Goal: Task Accomplishment & Management: Use online tool/utility

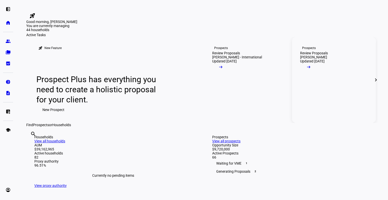
click at [322, 119] on link "Prospects Review Proposals [PERSON_NAME] Updated [DATE] arrow_right_alt" at bounding box center [334, 80] width 84 height 86
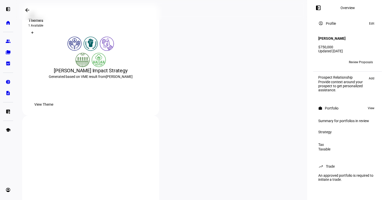
scroll to position [94, 0]
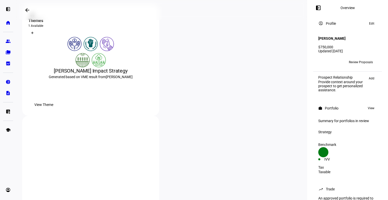
click at [369, 61] on span "Review Proposals" at bounding box center [361, 62] width 24 height 8
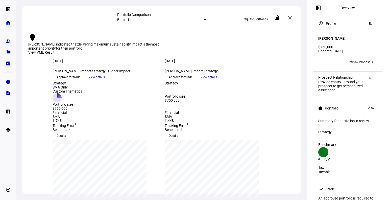
click at [80, 81] on span "Approve for trade" at bounding box center [69, 77] width 24 height 8
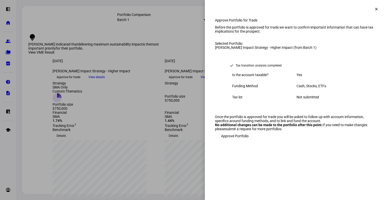
click at [374, 14] on span at bounding box center [377, 9] width 12 height 12
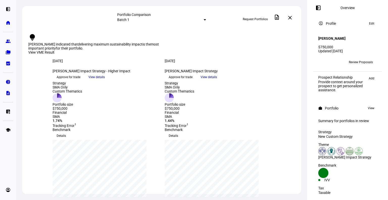
click at [288, 17] on span at bounding box center [290, 18] width 12 height 12
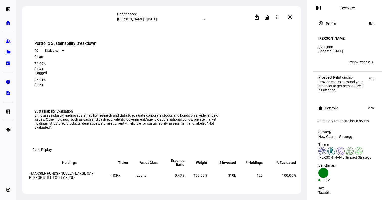
click at [289, 17] on mat-icon "close" at bounding box center [290, 17] width 6 height 6
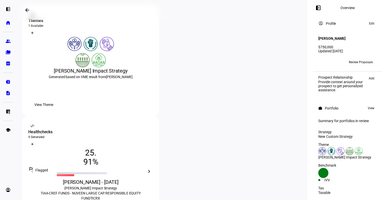
click at [153, 178] on div "[PERSON_NAME] - [DATE]" at bounding box center [90, 181] width 125 height 7
click at [152, 168] on mat-icon "chevron_right" at bounding box center [149, 171] width 6 height 6
click at [35, 168] on mat-icon "chevron_left" at bounding box center [32, 171] width 6 height 6
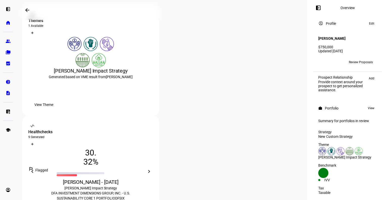
click at [35, 168] on mat-icon "chevron_left" at bounding box center [32, 171] width 6 height 6
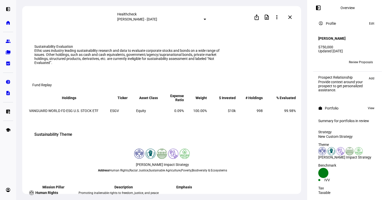
scroll to position [65, 0]
click at [294, 16] on span at bounding box center [290, 17] width 12 height 12
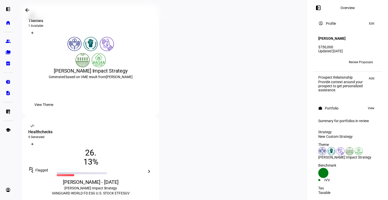
click at [152, 168] on mat-icon "chevron_right" at bounding box center [149, 171] width 6 height 6
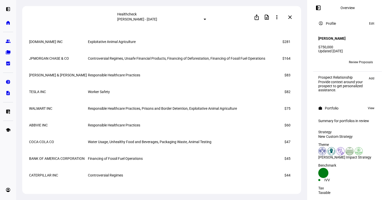
scroll to position [653, 0]
drag, startPoint x: 295, startPoint y: 15, endPoint x: 292, endPoint y: 16, distance: 3.3
click at [292, 16] on mat-icon "close" at bounding box center [290, 17] width 6 height 6
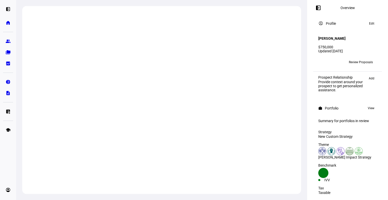
click at [292, 16] on div at bounding box center [161, 100] width 279 height 188
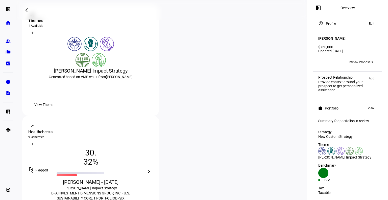
click at [152, 168] on mat-icon "chevron_right" at bounding box center [149, 171] width 6 height 6
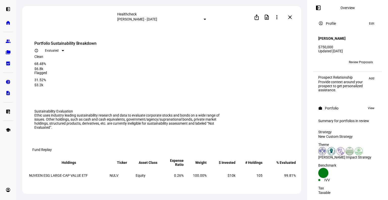
scroll to position [100, 0]
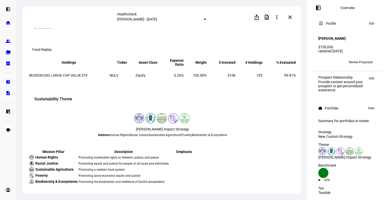
click at [214, 123] on eth-pillar-icon-badges at bounding box center [162, 118] width 268 height 10
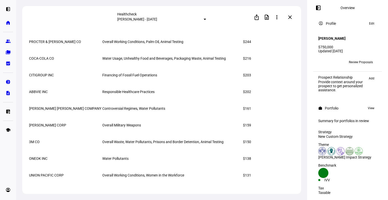
scroll to position [624, 0]
click at [291, 16] on mat-icon "close" at bounding box center [290, 17] width 6 height 6
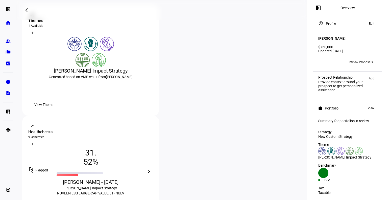
click at [152, 168] on mat-icon "chevron_right" at bounding box center [149, 171] width 6 height 6
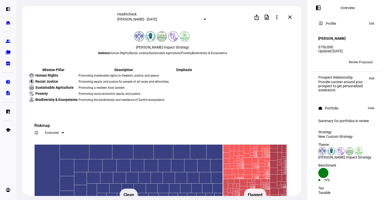
scroll to position [98, 0]
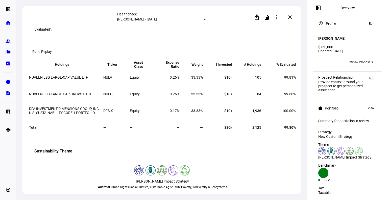
click at [292, 16] on mat-icon "close" at bounding box center [290, 17] width 6 height 6
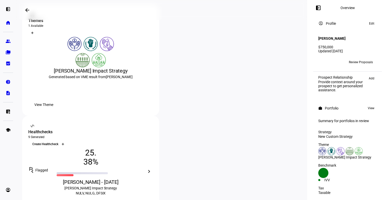
click at [64, 143] on icon at bounding box center [62, 144] width 3 height 3
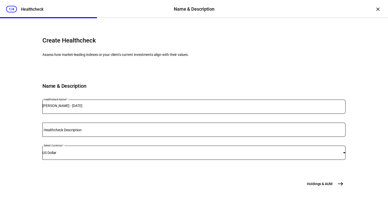
scroll to position [52, 0]
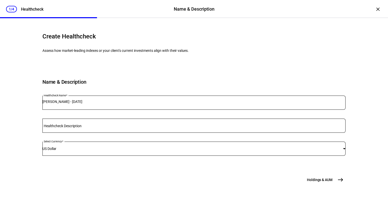
click at [311, 184] on button "Holdings & [GEOGRAPHIC_DATA]" at bounding box center [325, 180] width 42 height 10
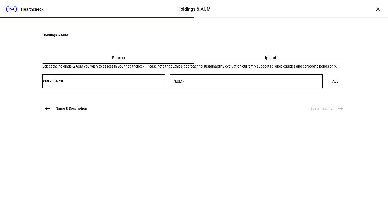
click at [129, 88] on div at bounding box center [103, 81] width 123 height 14
click at [139, 82] on input "Number" at bounding box center [103, 80] width 123 height 4
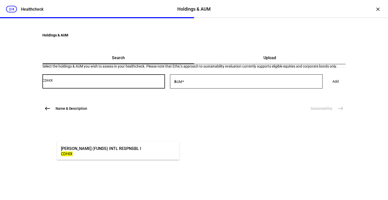
type input "CDHIX"
click at [132, 144] on mat-option "[PERSON_NAME] (FUNDS) INTL RESPNSBL I CDHIX" at bounding box center [118, 151] width 123 height 14
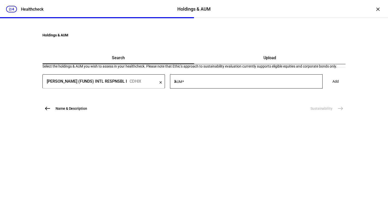
click at [211, 82] on input "AUM" at bounding box center [250, 80] width 146 height 4
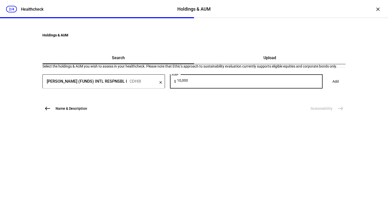
type input "10,000"
click at [333, 86] on span "Add" at bounding box center [336, 81] width 6 height 10
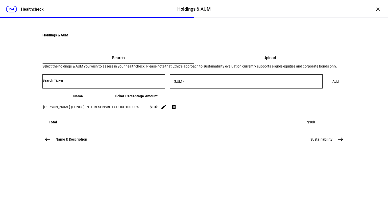
click at [322, 144] on button "Sustainability east" at bounding box center [327, 139] width 38 height 10
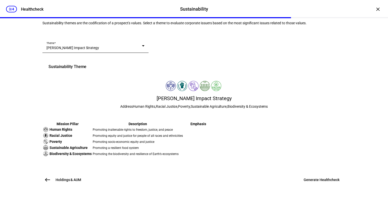
scroll to position [136, 0]
click at [319, 178] on span "Generate Healthcheck" at bounding box center [322, 179] width 36 height 5
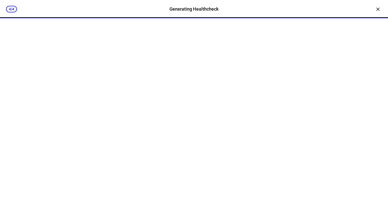
scroll to position [0, 0]
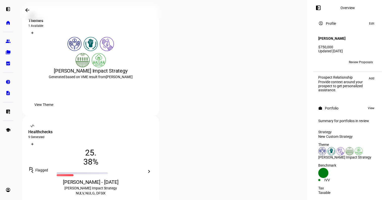
click at [152, 168] on mat-icon "chevron_right" at bounding box center [149, 171] width 6 height 6
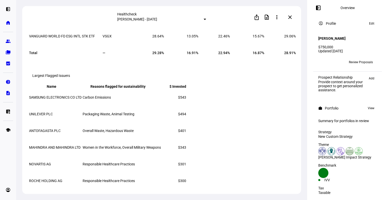
scroll to position [667, 0]
click at [289, 17] on mat-icon "close" at bounding box center [290, 17] width 6 height 6
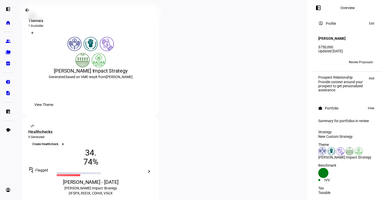
click at [67, 140] on div at bounding box center [63, 144] width 8 height 8
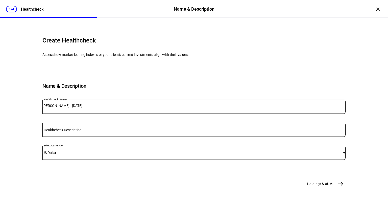
scroll to position [52, 0]
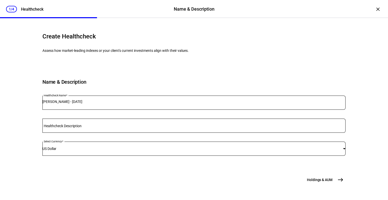
click at [342, 177] on span "east" at bounding box center [341, 180] width 10 height 10
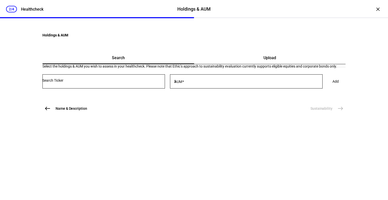
scroll to position [0, 0]
click at [143, 88] on div at bounding box center [103, 81] width 123 height 14
click at [141, 82] on input "Number" at bounding box center [103, 80] width 123 height 4
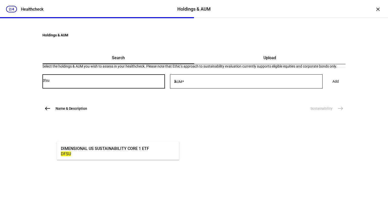
type input "dfsu"
click at [145, 159] on div "DIMENSIONAL US SUSTAINABILITY CORE 1 ETF DFSU" at bounding box center [118, 151] width 123 height 18
click at [138, 153] on div "DFSU" at bounding box center [105, 153] width 88 height 5
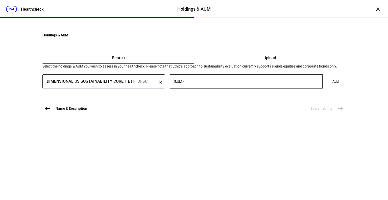
click at [212, 88] on div at bounding box center [250, 81] width 146 height 14
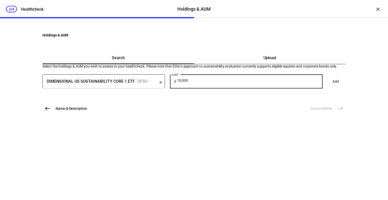
type input "10,000"
click at [327, 86] on span at bounding box center [336, 81] width 18 height 10
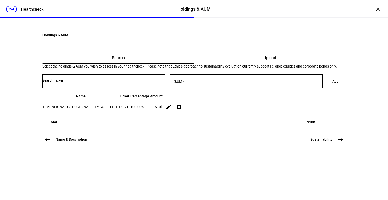
click at [110, 82] on input "Number" at bounding box center [103, 80] width 123 height 4
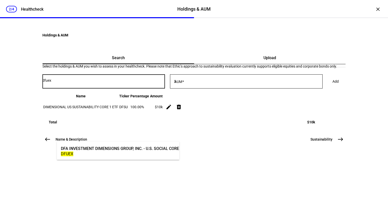
type input "dfuex"
click at [142, 150] on div "DFA INVESTMENT DIMENSIONS GROUP, INC. - U.S. SOCIAL CORE EQUITY 2 PORTFOLIO" at bounding box center [140, 149] width 159 height 6
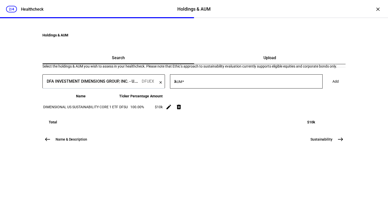
click at [218, 82] on input "AUM" at bounding box center [250, 80] width 146 height 4
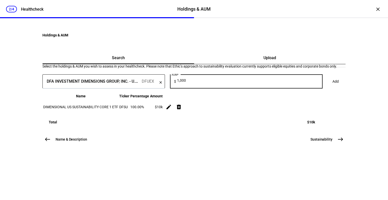
type input "1,000"
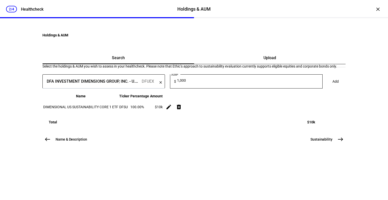
click at [333, 86] on span "Add" at bounding box center [336, 81] width 6 height 10
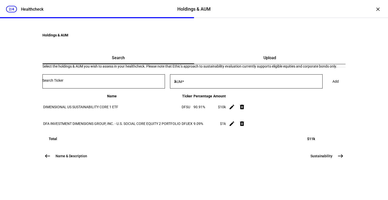
click at [334, 161] on button "Sustainability east" at bounding box center [327, 156] width 38 height 10
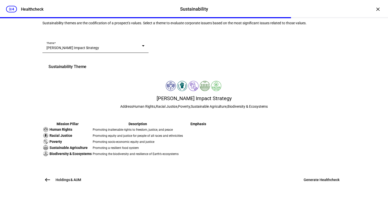
scroll to position [136, 0]
click at [329, 175] on span at bounding box center [322, 180] width 48 height 12
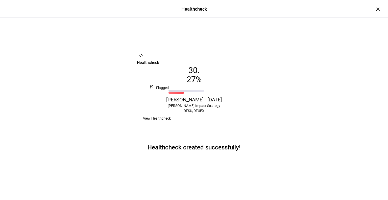
click at [171, 121] on span "View Healthcheck" at bounding box center [157, 118] width 28 height 10
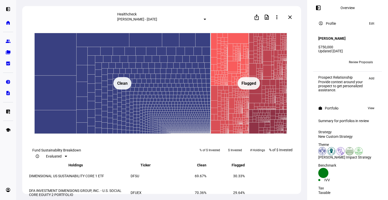
scroll to position [327, 0]
click at [288, 21] on span at bounding box center [290, 17] width 12 height 12
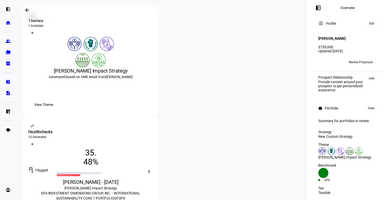
click at [152, 168] on mat-icon "chevron_right" at bounding box center [149, 171] width 6 height 6
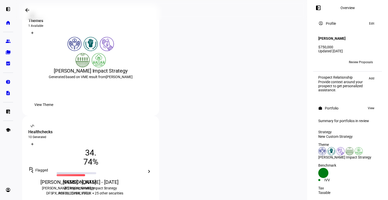
click at [152, 168] on mat-icon "chevron_right" at bounding box center [149, 171] width 6 height 6
click at [118, 178] on div "[PERSON_NAME] - [DATE]" at bounding box center [72, 181] width 89 height 7
click at [153, 178] on div "[PERSON_NAME] - [DATE]" at bounding box center [90, 181] width 125 height 7
click at [35, 168] on mat-icon "chevron_left" at bounding box center [32, 171] width 6 height 6
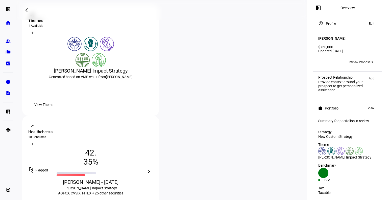
click at [35, 168] on mat-icon "chevron_left" at bounding box center [32, 171] width 6 height 6
click at [152, 168] on mat-icon "chevron_right" at bounding box center [149, 171] width 6 height 6
click at [35, 168] on mat-icon "chevron_left" at bounding box center [32, 171] width 6 height 6
drag, startPoint x: 171, startPoint y: 96, endPoint x: 165, endPoint y: 94, distance: 5.8
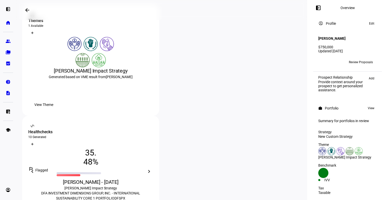
click at [159, 116] on eth-card-medium "vital_signs contact_support Healthchecks 10 Generated What is a Healthcheck? Cr…" at bounding box center [90, 171] width 137 height 111
click at [35, 168] on mat-icon "chevron_left" at bounding box center [32, 171] width 6 height 6
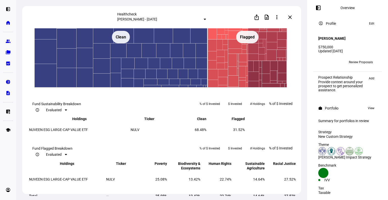
scroll to position [340, 0]
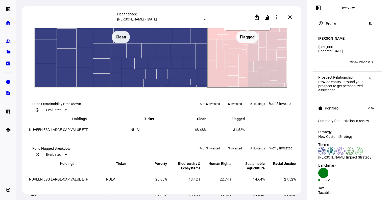
click at [246, 88] on rect at bounding box center [248, 37] width 80 height 101
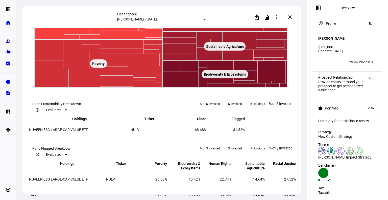
click at [292, 17] on mat-icon "close" at bounding box center [290, 17] width 6 height 6
